Goal: Task Accomplishment & Management: Use online tool/utility

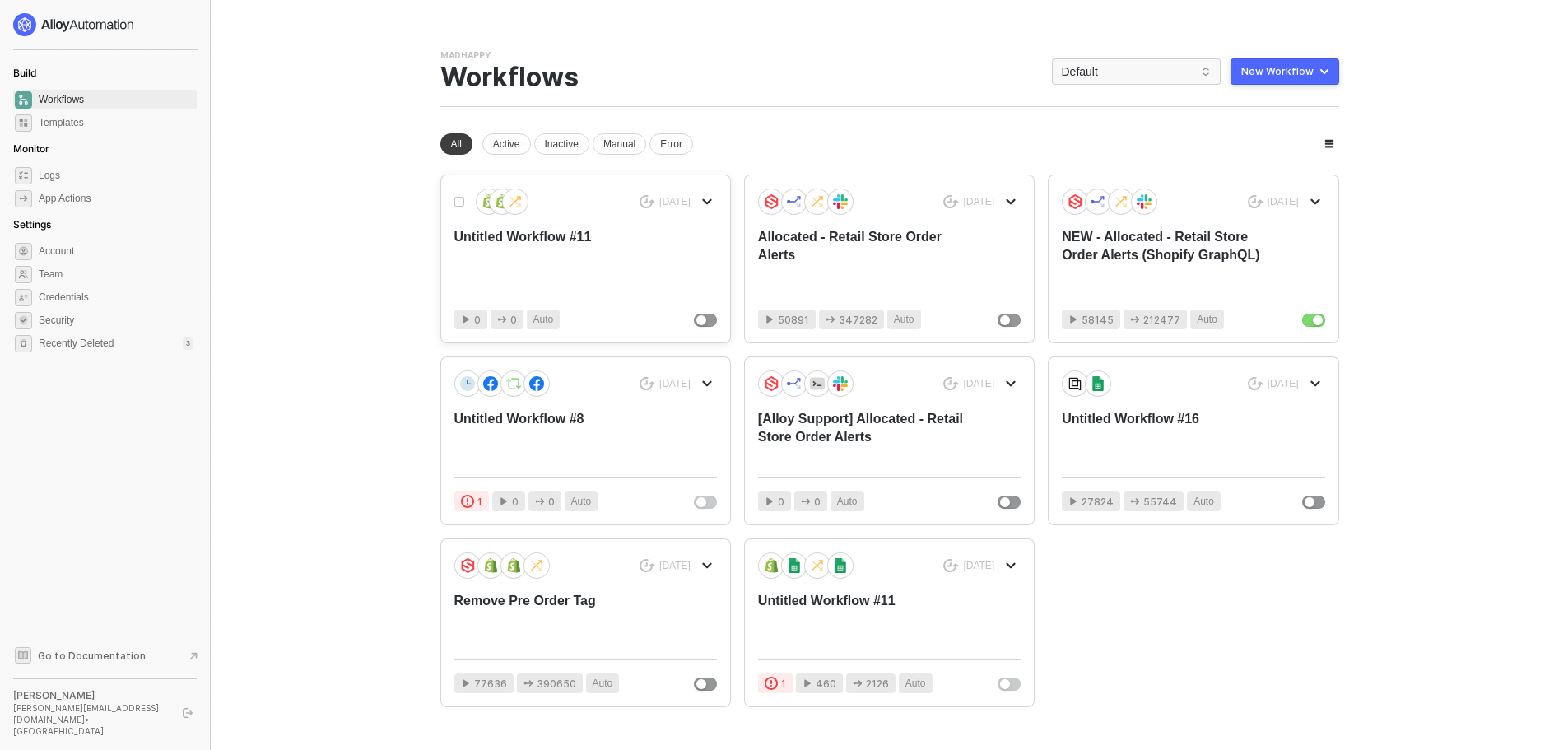
click at [685, 230] on div "[DATE] Untitled Workflow #11" at bounding box center [585, 235] width 262 height 94
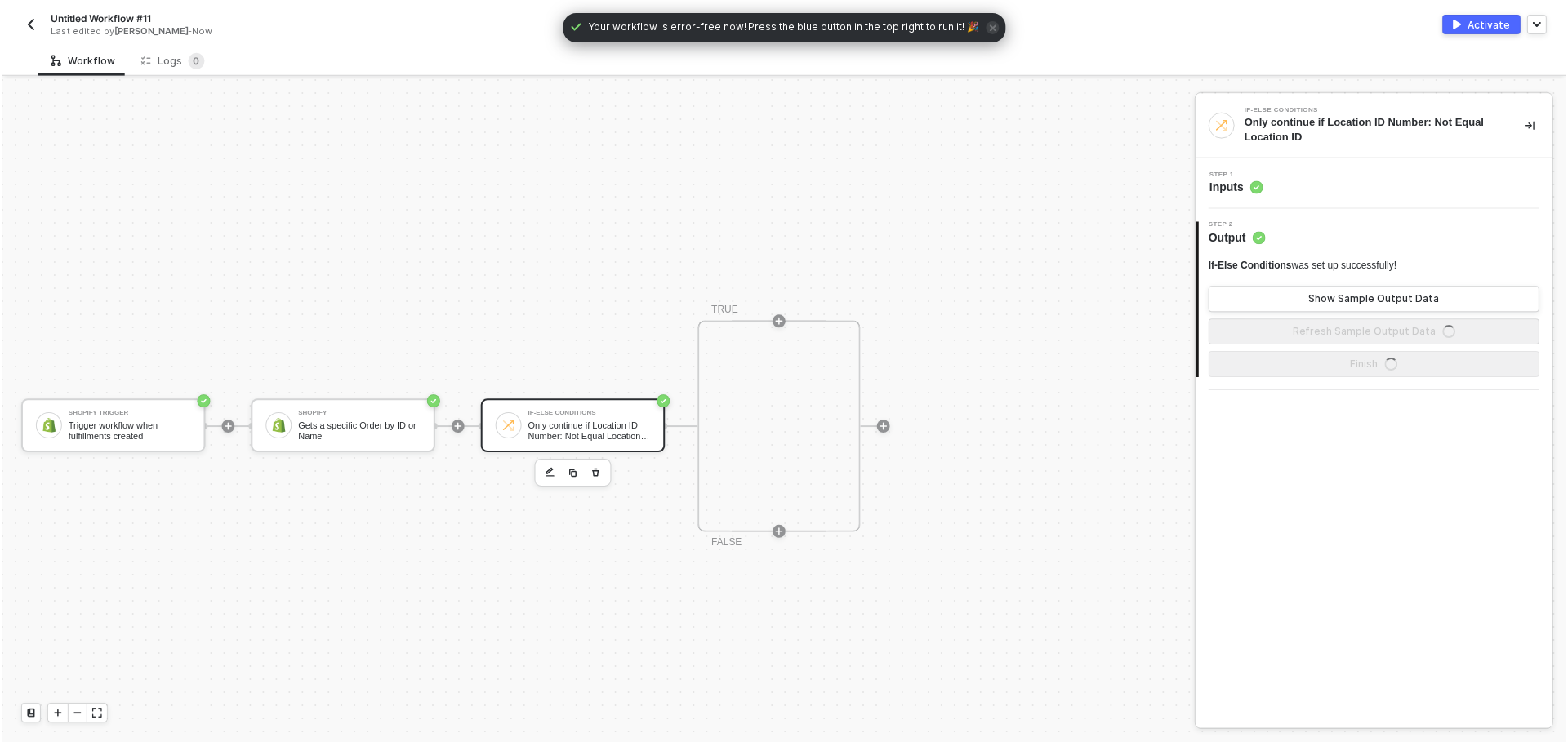
scroll to position [30, 0]
